Goal: Task Accomplishment & Management: Complete application form

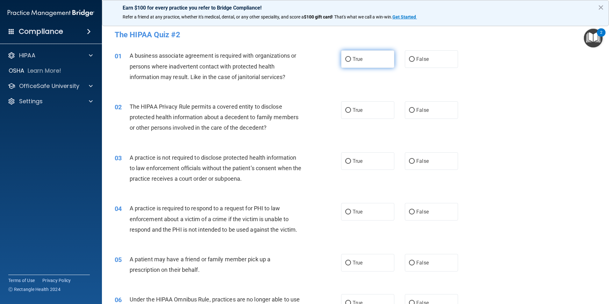
click at [353, 59] on span "True" at bounding box center [357, 59] width 10 height 6
click at [351, 59] on input "True" at bounding box center [348, 59] width 6 height 5
radio input "true"
drag, startPoint x: 311, startPoint y: 97, endPoint x: 338, endPoint y: 107, distance: 28.3
click at [319, 100] on div "02 The HIPAA Privacy Rule permits a covered entity to disclose protected health…" at bounding box center [355, 118] width 491 height 51
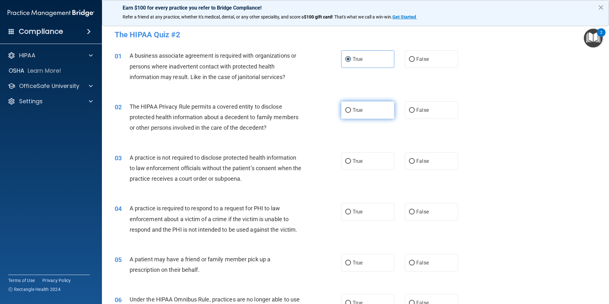
click at [348, 110] on input "True" at bounding box center [348, 110] width 6 height 5
radio input "true"
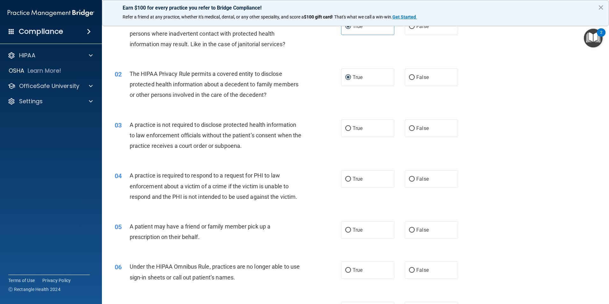
scroll to position [64, 0]
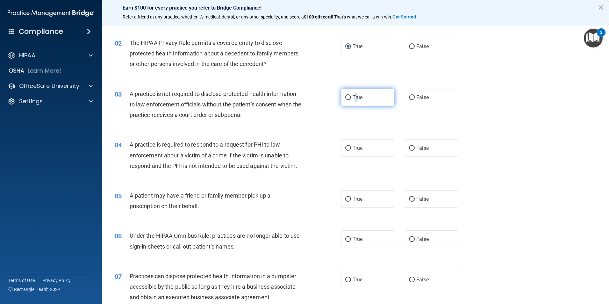
click at [353, 96] on span "True" at bounding box center [357, 97] width 10 height 6
click at [349, 99] on label "True" at bounding box center [367, 97] width 53 height 18
click at [349, 99] on input "True" at bounding box center [348, 97] width 6 height 5
radio input "true"
click at [416, 98] on span "False" at bounding box center [422, 97] width 12 height 6
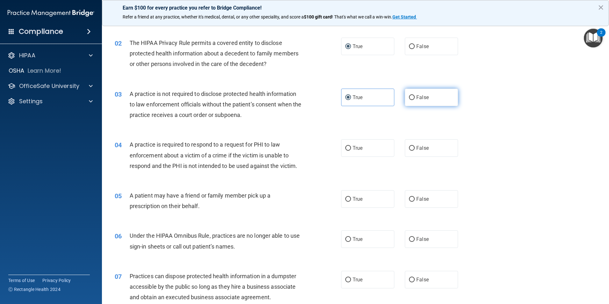
click at [414, 98] on input "False" at bounding box center [412, 97] width 6 height 5
radio input "true"
radio input "false"
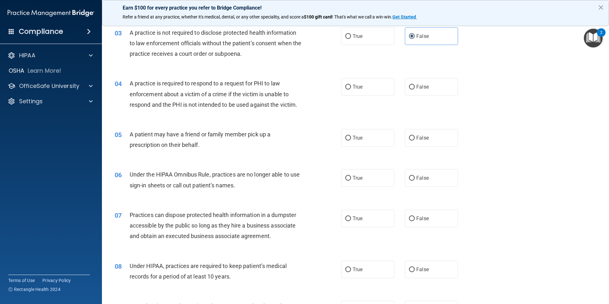
scroll to position [127, 0]
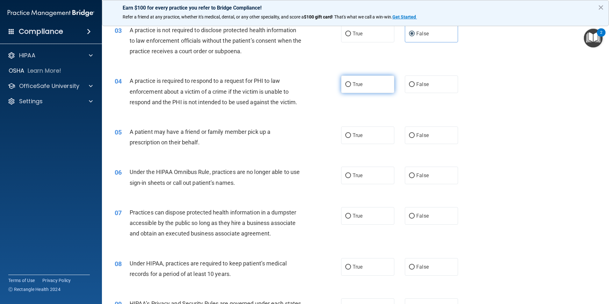
click at [349, 88] on label "True" at bounding box center [367, 84] width 53 height 18
click at [349, 87] on input "True" at bounding box center [348, 84] width 6 height 5
radio input "true"
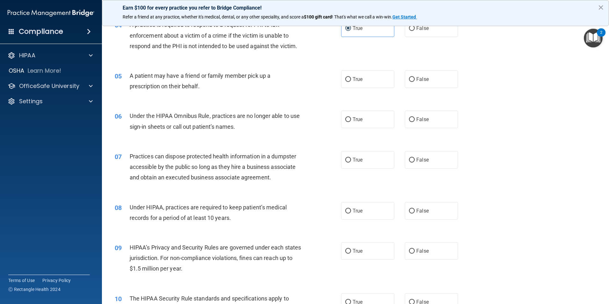
scroll to position [191, 0]
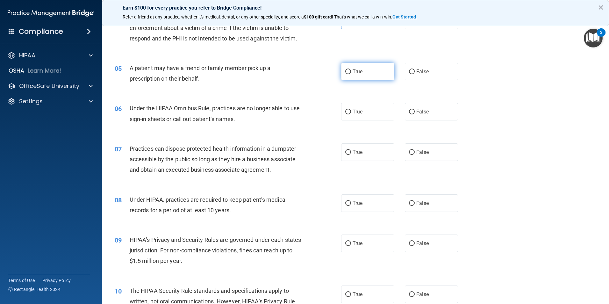
click at [354, 71] on span "True" at bounding box center [357, 71] width 10 height 6
click at [351, 71] on input "True" at bounding box center [348, 71] width 6 height 5
radio input "true"
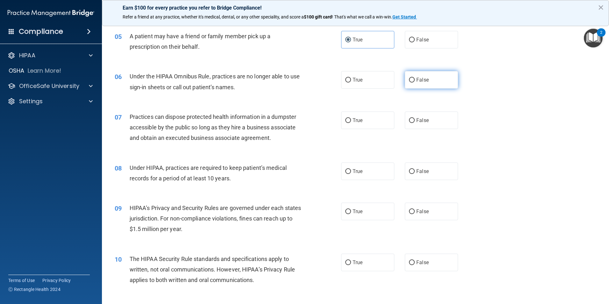
click at [419, 80] on span "False" at bounding box center [422, 80] width 12 height 6
click at [414, 80] on input "False" at bounding box center [412, 80] width 6 height 5
radio input "true"
click at [364, 81] on label "True" at bounding box center [367, 80] width 53 height 18
click at [351, 81] on input "True" at bounding box center [348, 80] width 6 height 5
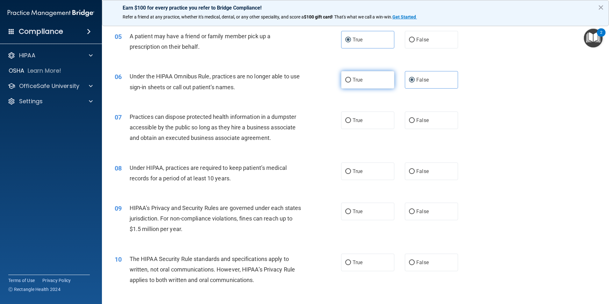
radio input "true"
radio input "false"
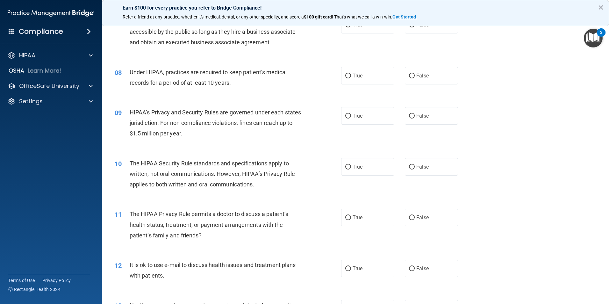
scroll to position [255, 0]
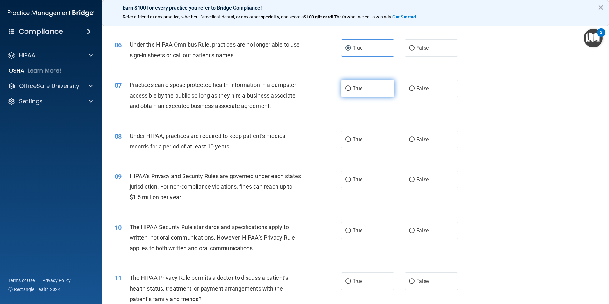
click at [345, 88] on input "True" at bounding box center [348, 88] width 6 height 5
radio input "true"
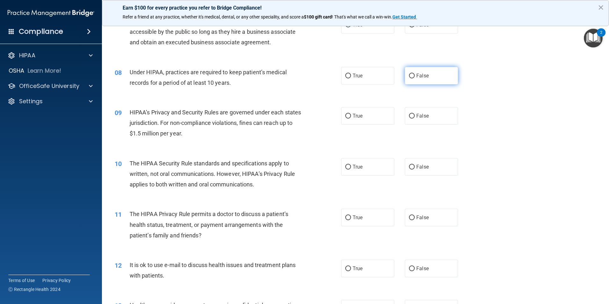
click at [425, 76] on label "False" at bounding box center [431, 76] width 53 height 18
click at [414, 76] on input "False" at bounding box center [412, 76] width 6 height 5
radio input "true"
click at [364, 74] on label "True" at bounding box center [367, 76] width 53 height 18
click at [351, 74] on input "True" at bounding box center [348, 76] width 6 height 5
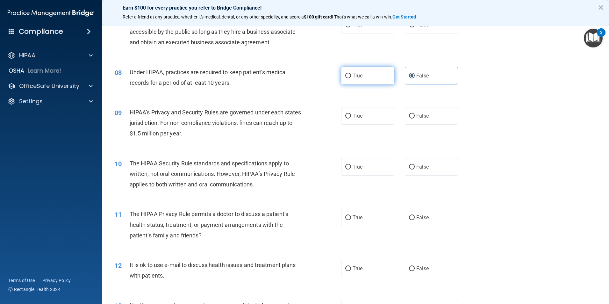
radio input "true"
click at [392, 77] on div "True False" at bounding box center [405, 76] width 128 height 18
click at [431, 71] on label "False" at bounding box center [431, 76] width 53 height 18
click at [414, 74] on input "False" at bounding box center [412, 76] width 6 height 5
radio input "true"
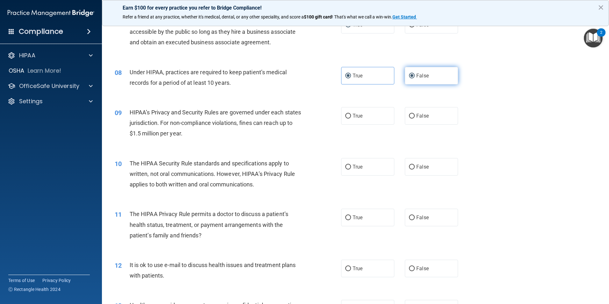
radio input "false"
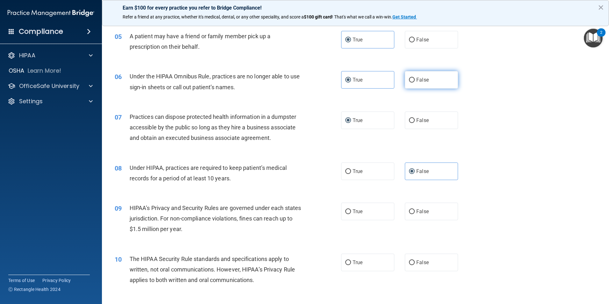
scroll to position [255, 0]
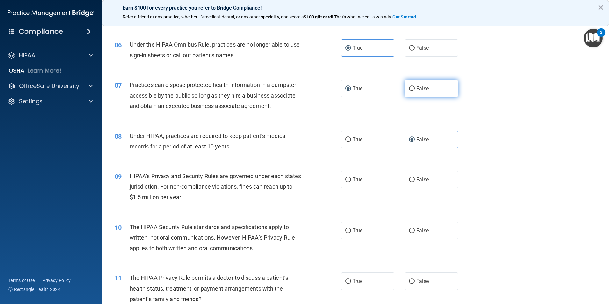
click at [405, 85] on label "False" at bounding box center [431, 89] width 53 height 18
click at [409, 86] on input "False" at bounding box center [412, 88] width 6 height 5
radio input "true"
radio input "false"
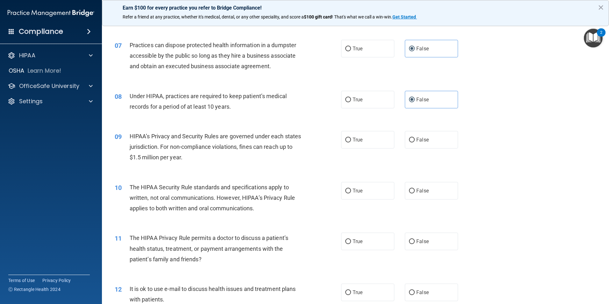
scroll to position [350, 0]
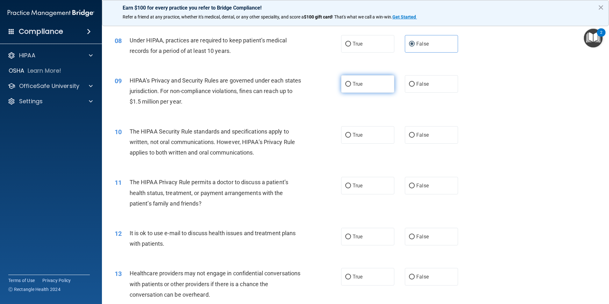
click at [352, 85] on span "True" at bounding box center [357, 84] width 10 height 6
click at [351, 85] on input "True" at bounding box center [348, 84] width 6 height 5
radio input "true"
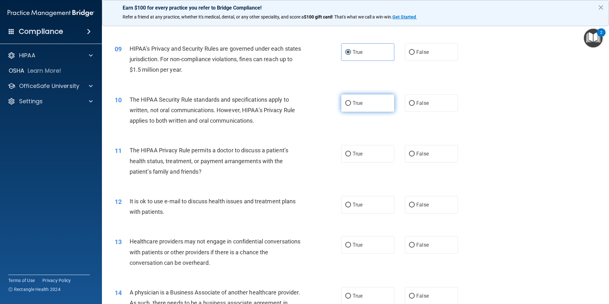
click at [353, 105] on span "True" at bounding box center [357, 103] width 10 height 6
click at [351, 105] on input "True" at bounding box center [348, 103] width 6 height 5
radio input "true"
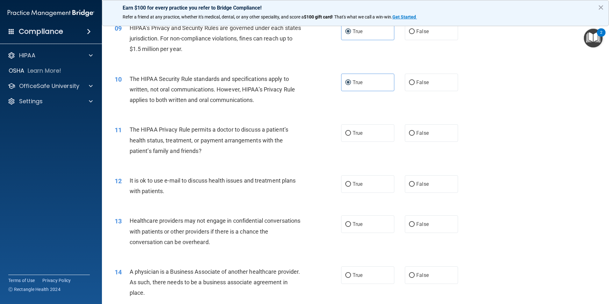
scroll to position [414, 0]
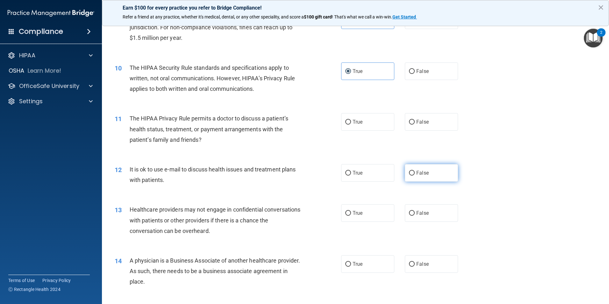
click at [409, 173] on input "False" at bounding box center [412, 173] width 6 height 5
radio input "true"
click at [409, 121] on input "False" at bounding box center [412, 122] width 6 height 5
radio input "true"
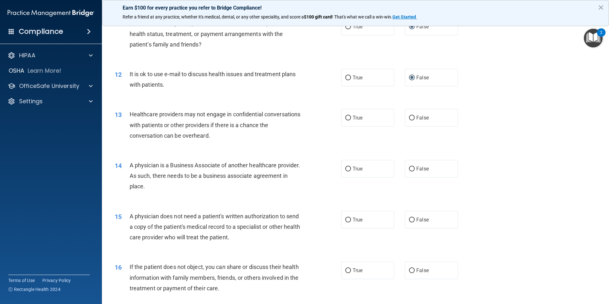
scroll to position [509, 0]
click at [350, 122] on label "True" at bounding box center [367, 118] width 53 height 18
click at [350, 120] on input "True" at bounding box center [348, 117] width 6 height 5
radio input "true"
click at [416, 114] on label "False" at bounding box center [431, 118] width 53 height 18
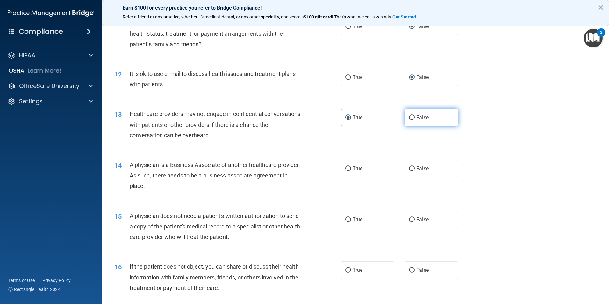
click at [414, 115] on input "False" at bounding box center [412, 117] width 6 height 5
radio input "true"
radio input "false"
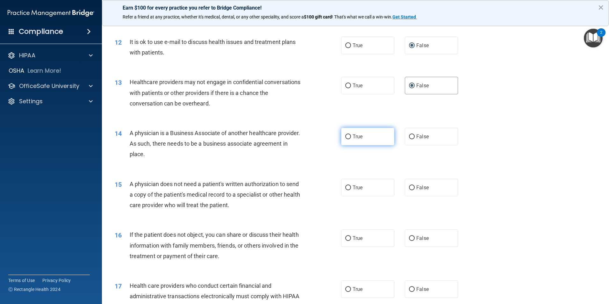
click at [345, 135] on input "True" at bounding box center [348, 136] width 6 height 5
radio input "true"
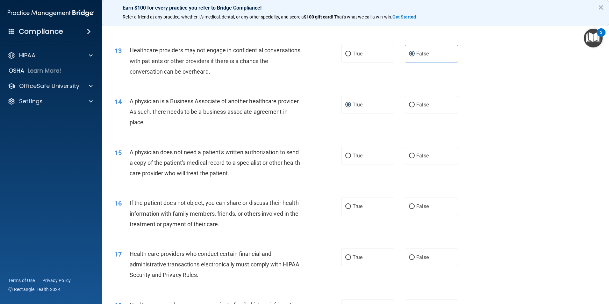
scroll to position [605, 0]
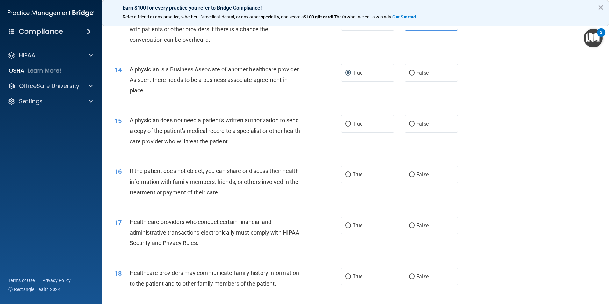
click at [399, 74] on div "True False" at bounding box center [405, 73] width 128 height 18
click at [416, 72] on span "False" at bounding box center [422, 73] width 12 height 6
click at [414, 72] on input "False" at bounding box center [412, 73] width 6 height 5
radio input "true"
click at [378, 74] on label "True" at bounding box center [367, 73] width 53 height 18
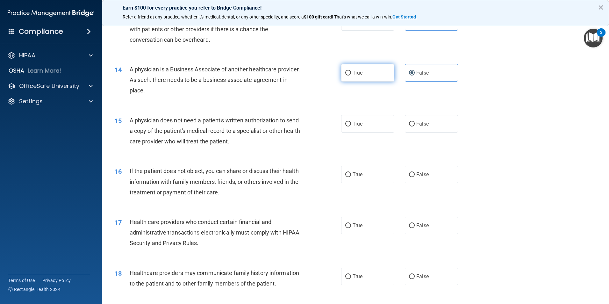
click at [351, 74] on input "True" at bounding box center [348, 73] width 6 height 5
radio input "true"
radio input "false"
click at [347, 126] on input "True" at bounding box center [348, 124] width 6 height 5
radio input "true"
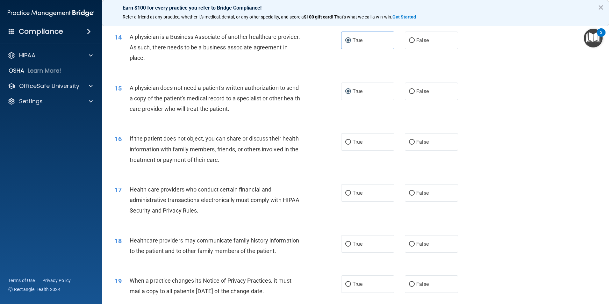
scroll to position [668, 0]
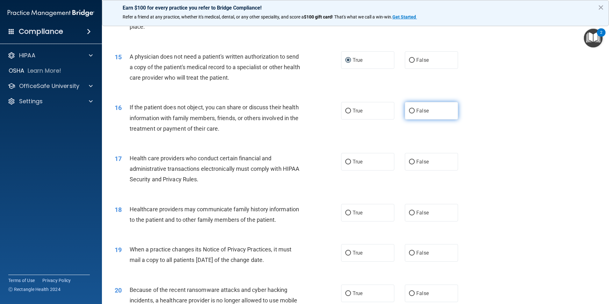
click at [421, 113] on span "False" at bounding box center [422, 111] width 12 height 6
click at [414, 113] on input "False" at bounding box center [412, 111] width 6 height 5
radio input "true"
click at [381, 116] on label "True" at bounding box center [367, 111] width 53 height 18
click at [351, 113] on input "True" at bounding box center [348, 111] width 6 height 5
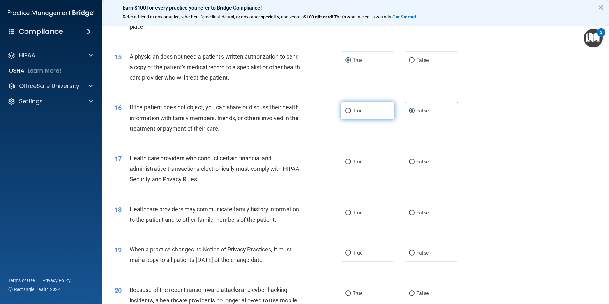
radio input "true"
radio input "false"
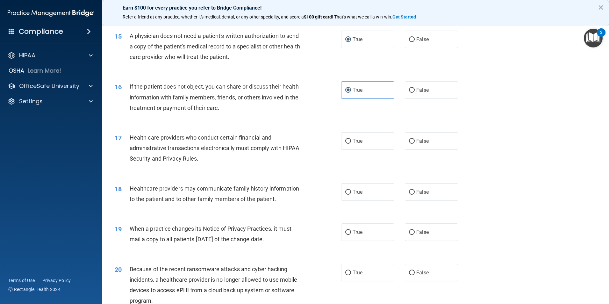
scroll to position [700, 0]
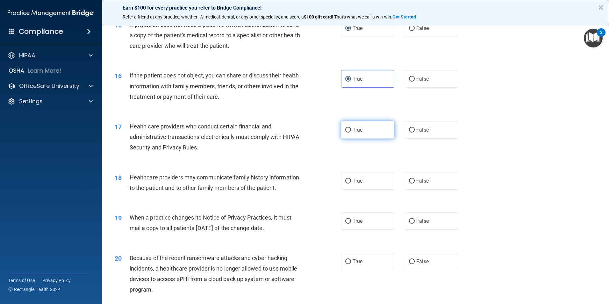
click at [341, 138] on label "True" at bounding box center [367, 130] width 53 height 18
click at [345, 132] on input "True" at bounding box center [348, 130] width 6 height 5
radio input "true"
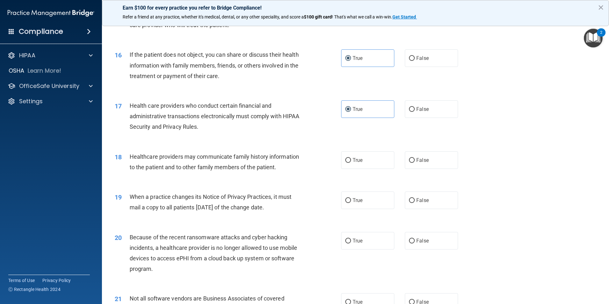
scroll to position [732, 0]
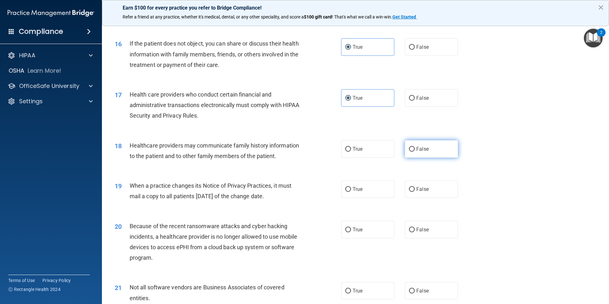
click at [411, 150] on input "False" at bounding box center [412, 149] width 6 height 5
radio input "true"
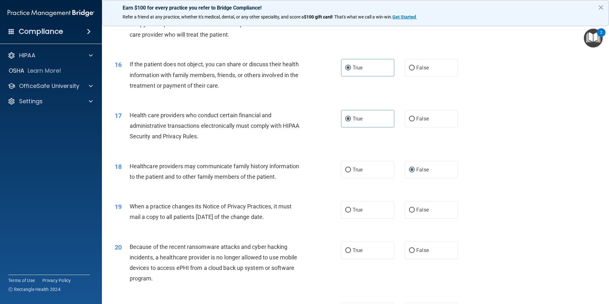
scroll to position [700, 0]
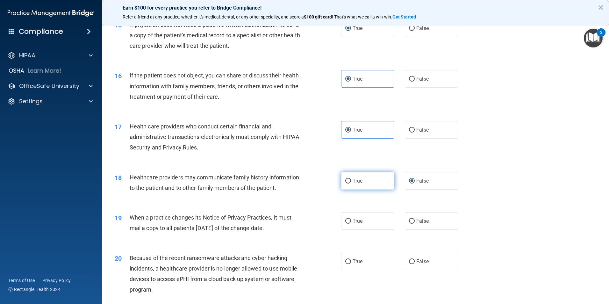
click at [352, 181] on span "True" at bounding box center [357, 181] width 10 height 6
click at [351, 181] on input "True" at bounding box center [348, 181] width 6 height 5
radio input "true"
radio input "false"
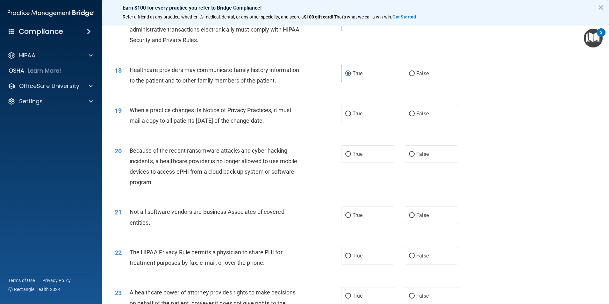
scroll to position [764, 0]
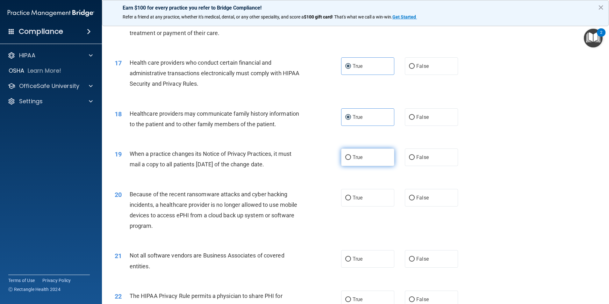
click at [343, 161] on label "True" at bounding box center [367, 157] width 53 height 18
click at [345, 160] on input "True" at bounding box center [348, 157] width 6 height 5
radio input "true"
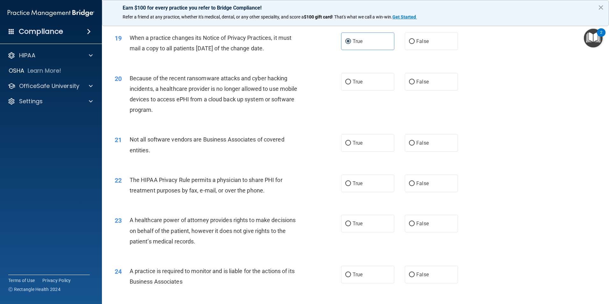
scroll to position [891, 0]
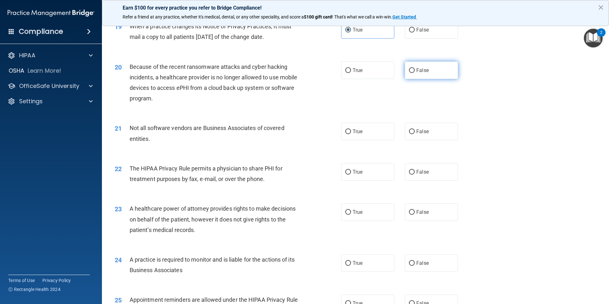
click at [406, 73] on label "False" at bounding box center [431, 70] width 53 height 18
click at [409, 73] on input "False" at bounding box center [412, 70] width 6 height 5
radio input "true"
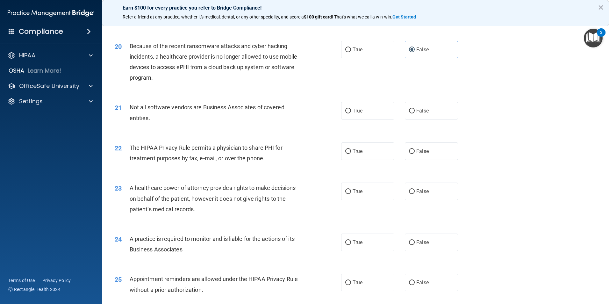
scroll to position [923, 0]
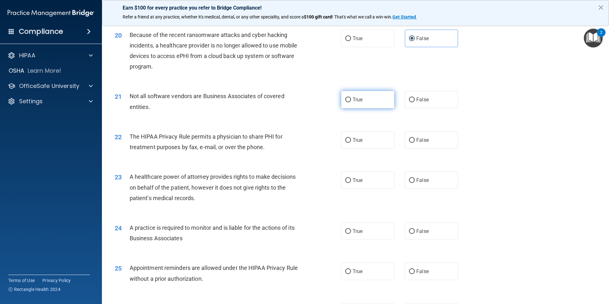
click at [349, 102] on label "True" at bounding box center [367, 100] width 53 height 18
click at [349, 102] on input "True" at bounding box center [348, 99] width 6 height 5
radio input "true"
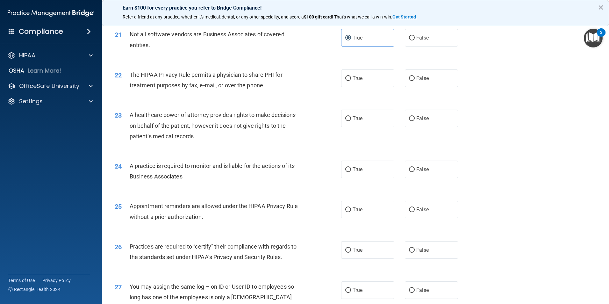
scroll to position [987, 0]
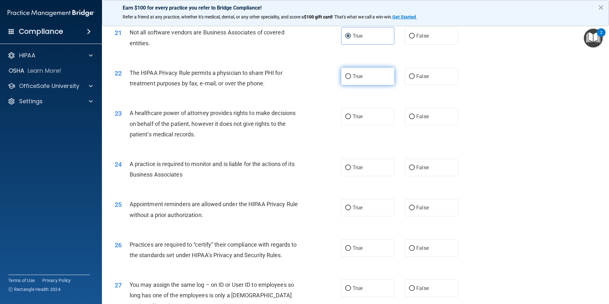
click at [342, 77] on label "True" at bounding box center [367, 76] width 53 height 18
click at [345, 77] on input "True" at bounding box center [348, 76] width 6 height 5
radio input "true"
click at [405, 117] on label "False" at bounding box center [431, 117] width 53 height 18
click at [409, 117] on input "False" at bounding box center [412, 116] width 6 height 5
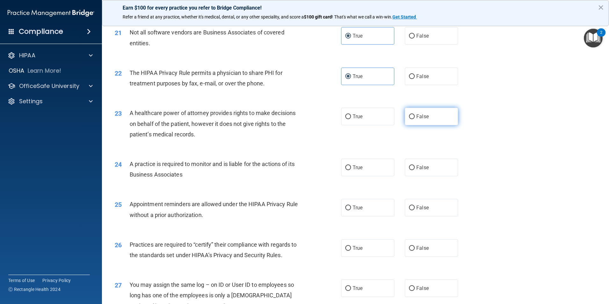
radio input "true"
click at [347, 120] on label "True" at bounding box center [367, 117] width 53 height 18
click at [347, 119] on input "True" at bounding box center [348, 116] width 6 height 5
radio input "true"
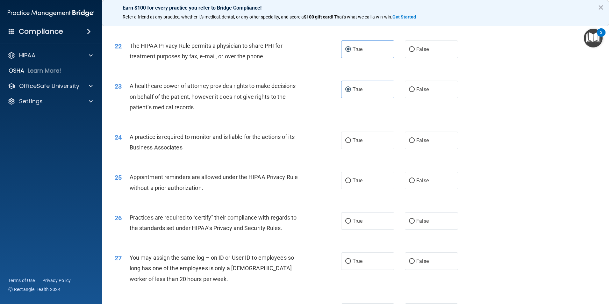
scroll to position [1050, 0]
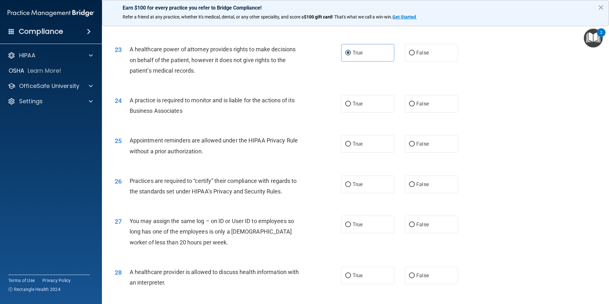
click at [332, 103] on div "24 A practice is required to monitor and is liable for the actions of its Busin…" at bounding box center [227, 107] width 245 height 24
click at [405, 52] on label "False" at bounding box center [431, 53] width 53 height 18
click at [409, 52] on input "False" at bounding box center [412, 53] width 6 height 5
radio input "true"
radio input "false"
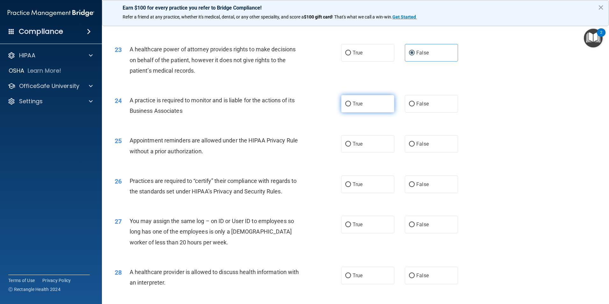
click at [349, 111] on label "True" at bounding box center [367, 104] width 53 height 18
click at [349, 106] on input "True" at bounding box center [348, 104] width 6 height 5
radio input "true"
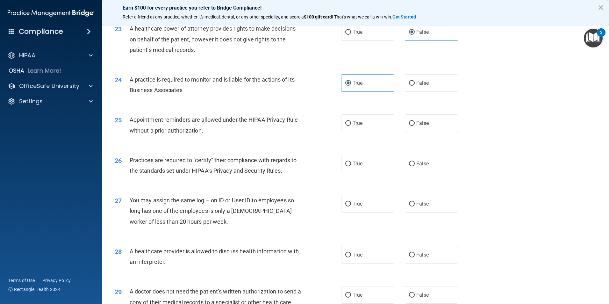
scroll to position [1082, 0]
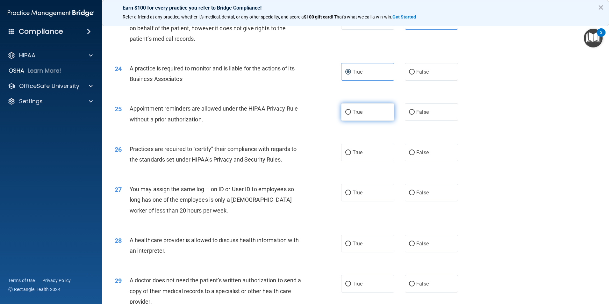
click at [345, 111] on input "True" at bounding box center [348, 112] width 6 height 5
radio input "true"
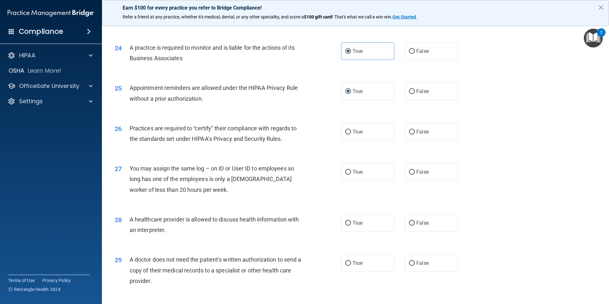
scroll to position [1114, 0]
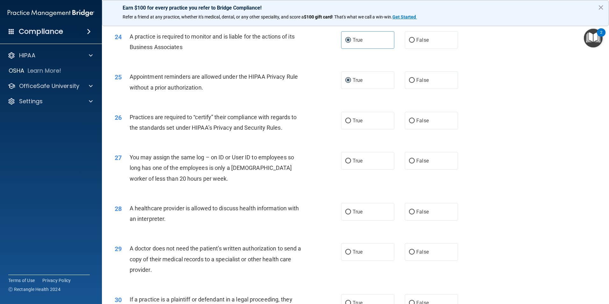
click at [398, 88] on div "True False" at bounding box center [405, 80] width 128 height 18
drag, startPoint x: 408, startPoint y: 79, endPoint x: 239, endPoint y: 141, distance: 180.5
click at [409, 79] on input "False" at bounding box center [412, 80] width 6 height 5
radio input "true"
radio input "false"
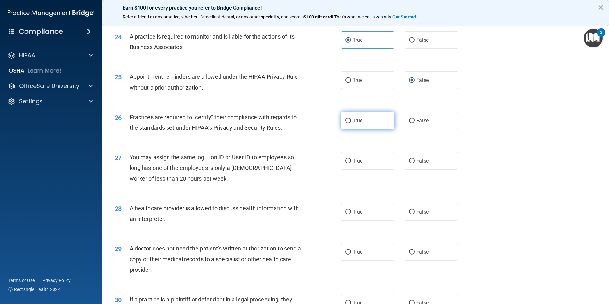
click at [342, 124] on label "True" at bounding box center [367, 121] width 53 height 18
click at [345, 123] on input "True" at bounding box center [348, 120] width 6 height 5
radio input "true"
click at [351, 206] on label "True" at bounding box center [367, 212] width 53 height 18
click at [351, 209] on input "True" at bounding box center [348, 211] width 6 height 5
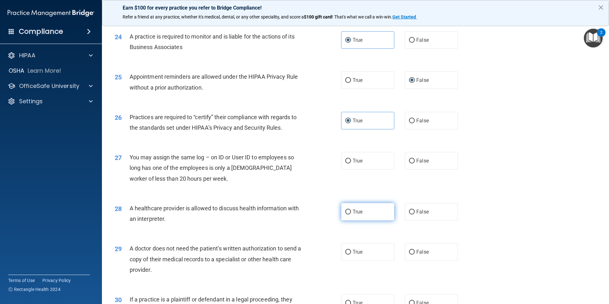
radio input "true"
click at [416, 160] on span "False" at bounding box center [422, 161] width 12 height 6
click at [414, 160] on input "False" at bounding box center [412, 161] width 6 height 5
radio input "true"
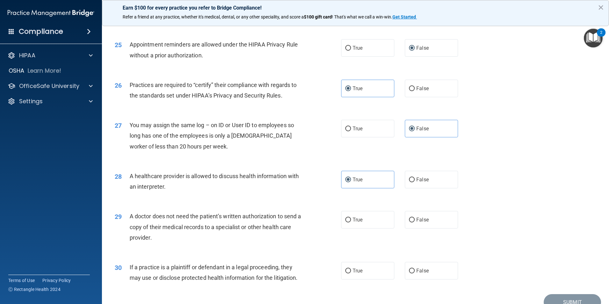
scroll to position [1178, 0]
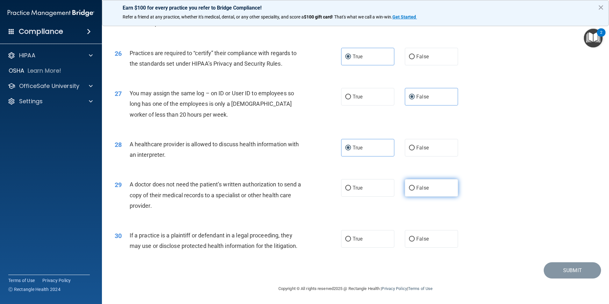
click at [416, 190] on span "False" at bounding box center [422, 188] width 12 height 6
click at [414, 190] on input "False" at bounding box center [412, 188] width 6 height 5
radio input "true"
drag, startPoint x: 343, startPoint y: 188, endPoint x: 340, endPoint y: 189, distance: 3.3
click at [345, 188] on input "True" at bounding box center [348, 188] width 6 height 5
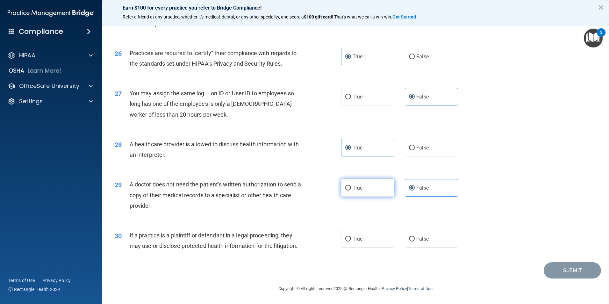
radio input "true"
radio input "false"
click at [419, 238] on span "False" at bounding box center [422, 239] width 12 height 6
click at [414, 238] on input "False" at bounding box center [412, 238] width 6 height 5
radio input "true"
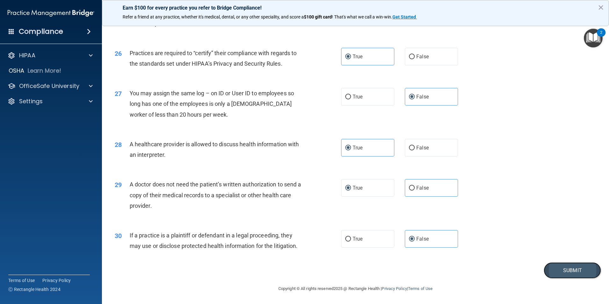
click at [565, 270] on button "Submit" at bounding box center [571, 270] width 57 height 16
